Goal: Check status

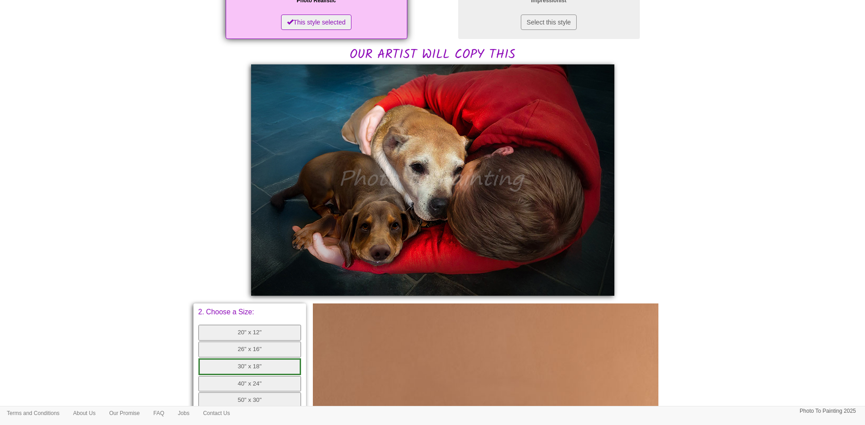
scroll to position [182, 0]
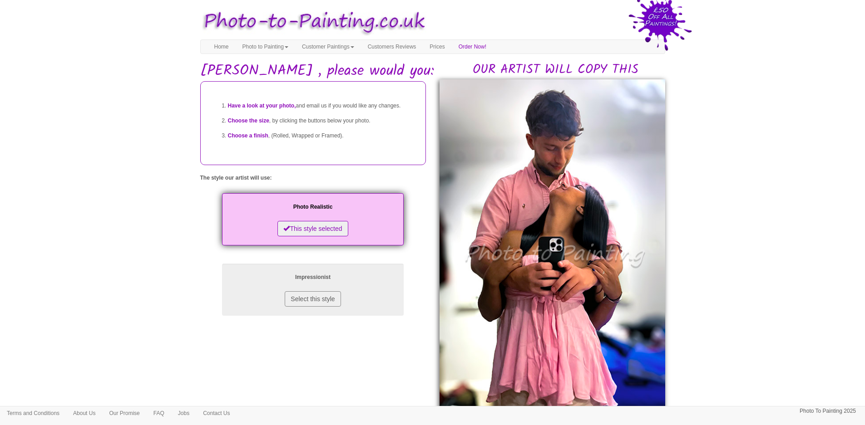
click at [701, 204] on body "Your painting - risk free Toggle navigation Menu Home Photo to Painting Photo t…" at bounding box center [432, 414] width 865 height 819
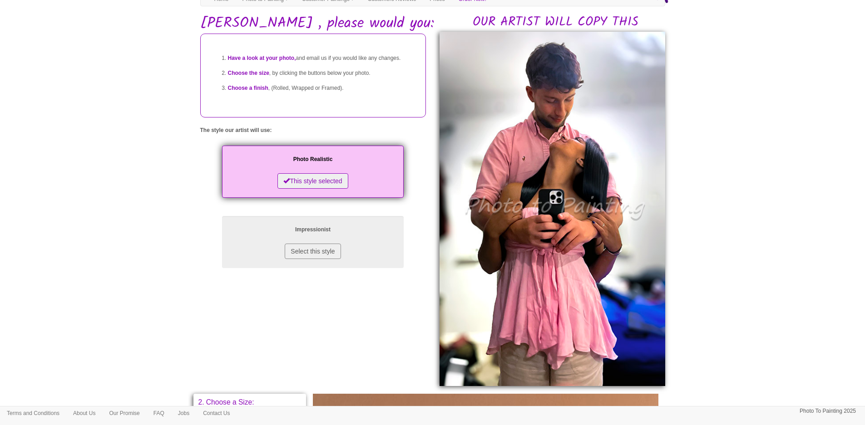
scroll to position [53, 0]
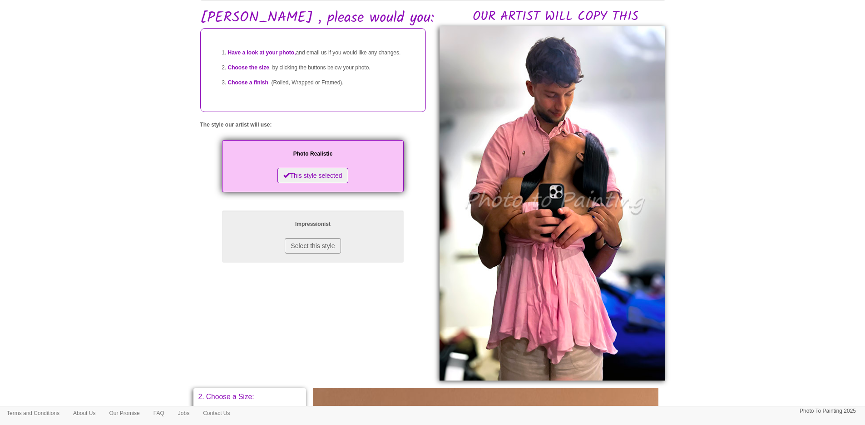
click at [565, 144] on img at bounding box center [552, 203] width 226 height 355
click at [716, 169] on body "Your painting - risk free Toggle navigation Menu Home Photo to Painting Photo t…" at bounding box center [432, 360] width 865 height 819
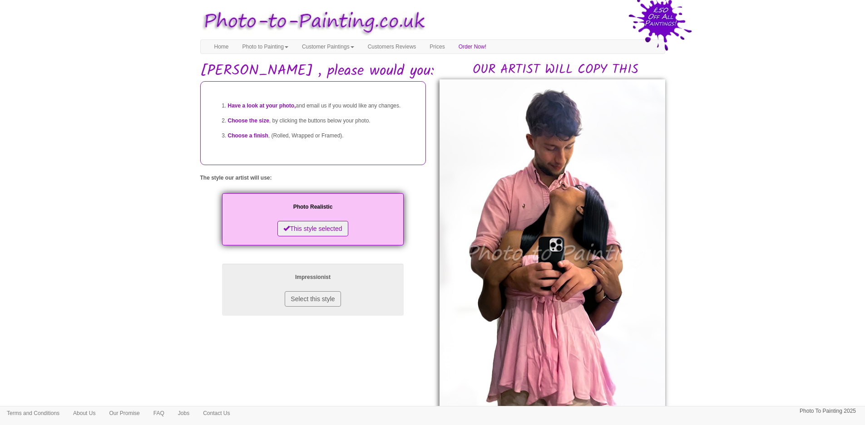
scroll to position [53, 0]
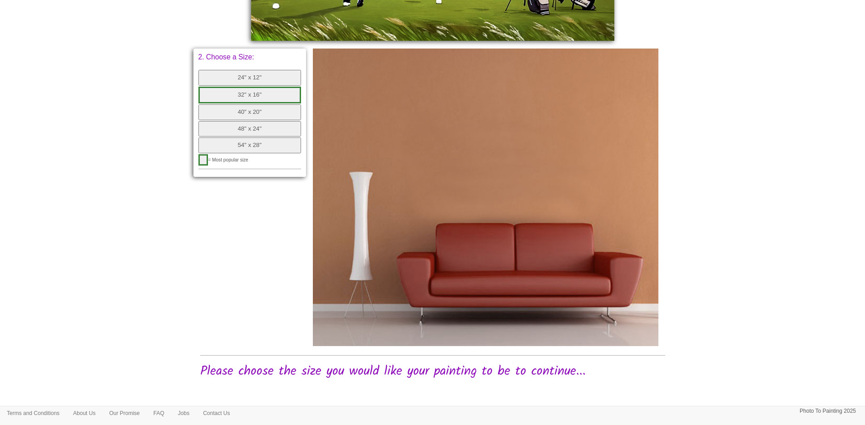
scroll to position [385, 0]
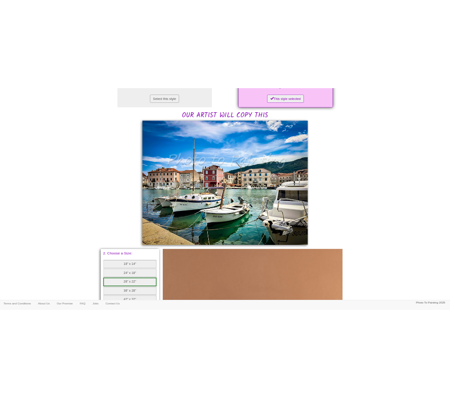
scroll to position [182, 0]
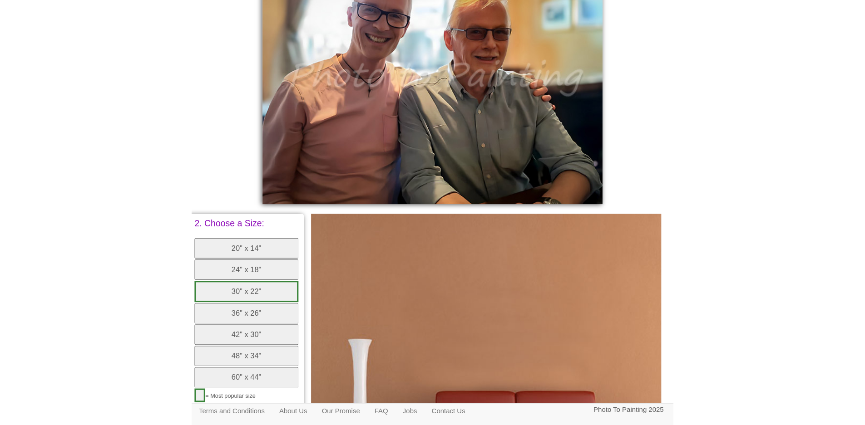
scroll to position [91, 0]
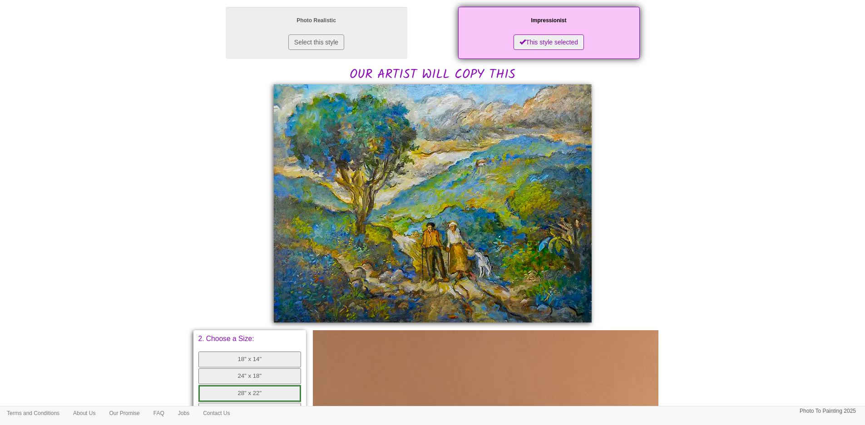
scroll to position [182, 0]
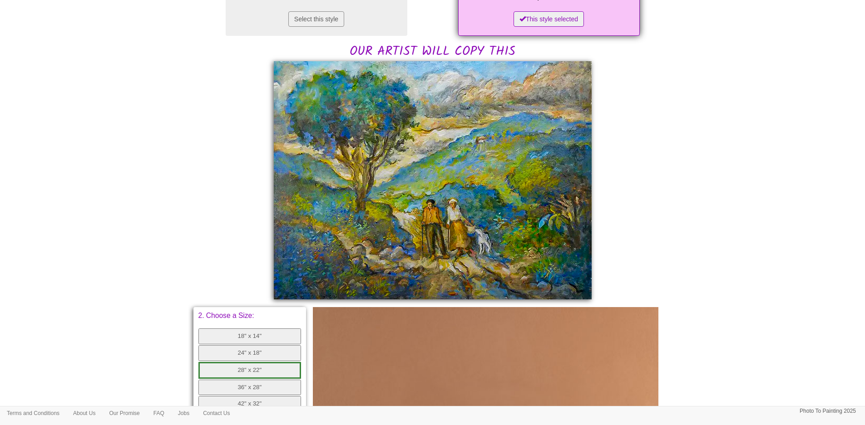
click at [450, 197] on body "Your painting - risk free Toggle navigation Menu Home Photo to Painting Photo t…" at bounding box center [432, 256] width 865 height 867
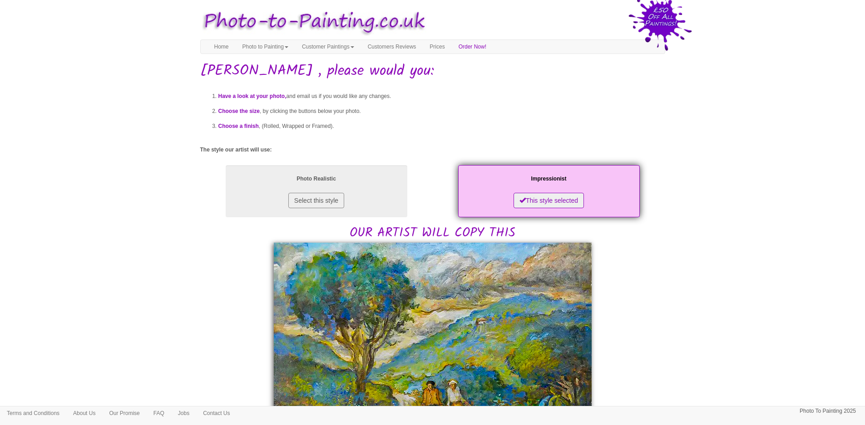
scroll to position [180, 0]
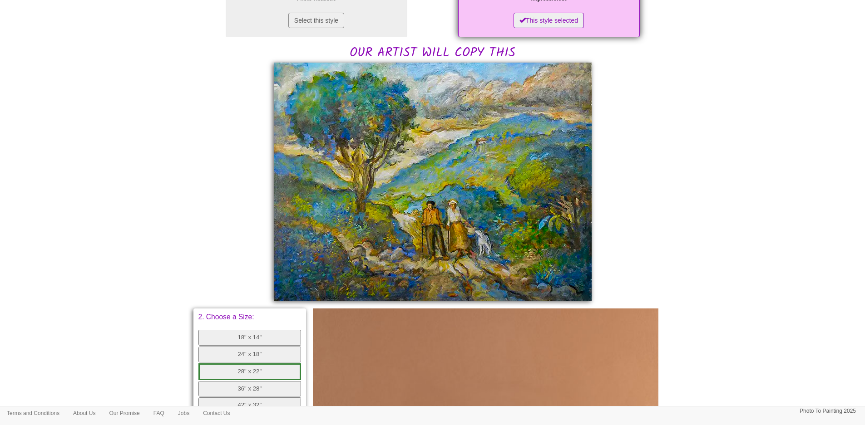
click at [643, 225] on div "Have a look at your photo, and email us if you would like any changes. Choose t…" at bounding box center [432, 270] width 465 height 738
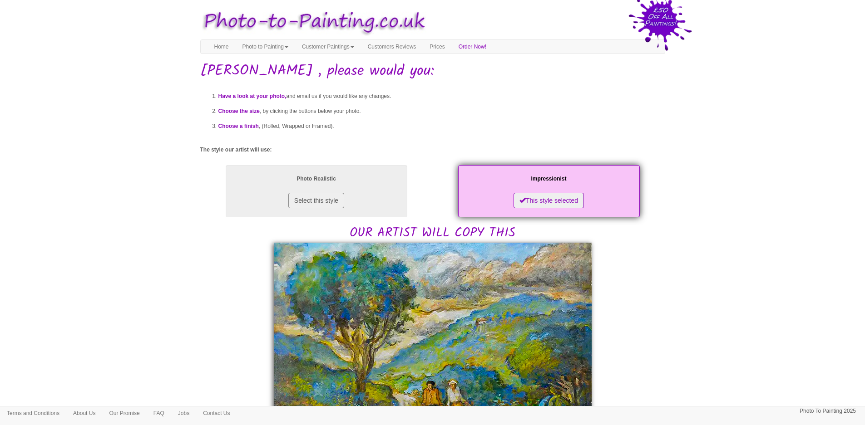
scroll to position [179, 0]
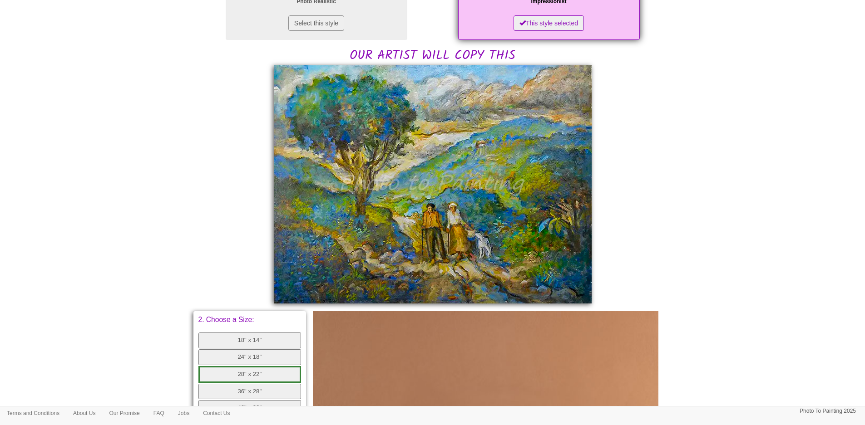
click at [133, 309] on body "Your painting - risk free Toggle navigation Menu Home Photo to Painting Photo t…" at bounding box center [432, 260] width 865 height 867
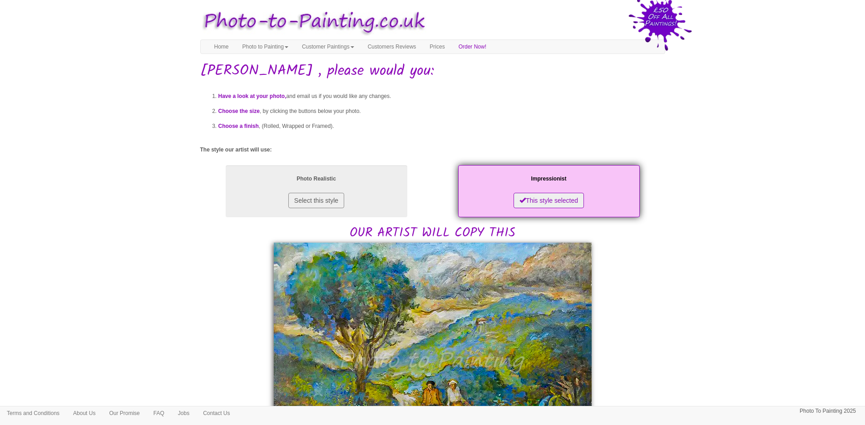
scroll to position [176, 0]
